Goal: Navigation & Orientation: Find specific page/section

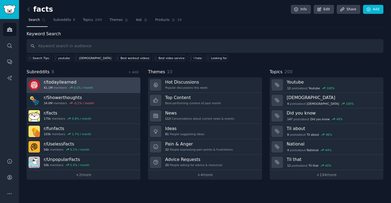
click at [68, 80] on h3 "r/ todayilearned" at bounding box center [68, 82] width 49 height 6
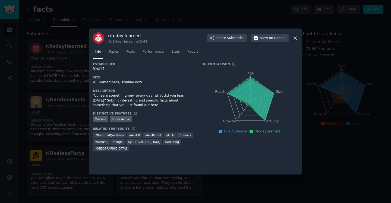
click at [295, 39] on icon at bounding box center [295, 38] width 6 height 6
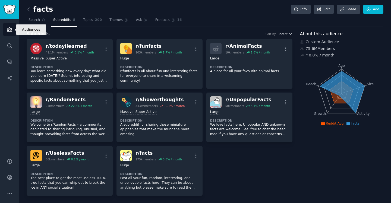
click at [12, 30] on icon "Sidebar" at bounding box center [9, 30] width 5 height 4
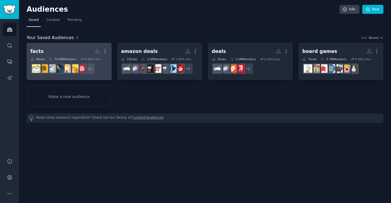
click at [69, 52] on h2 "facts More" at bounding box center [68, 52] width 77 height 10
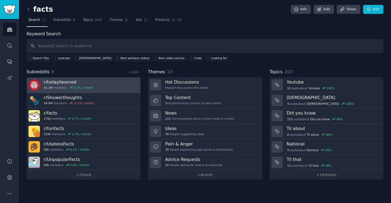
click at [71, 80] on h3 "r/ todayilearned" at bounding box center [68, 82] width 49 height 6
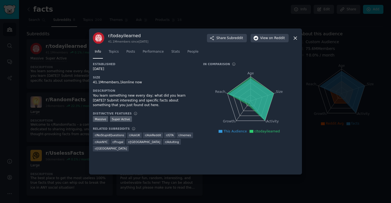
click at [297, 38] on icon at bounding box center [295, 38] width 6 height 6
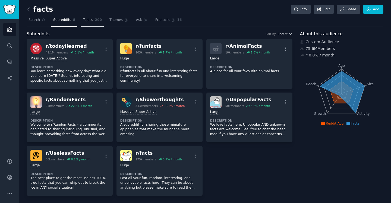
click at [86, 21] on span "Topics" at bounding box center [88, 20] width 10 height 5
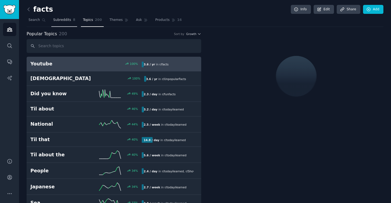
click at [67, 24] on link "Subreddits 8" at bounding box center [64, 21] width 26 height 11
